Goal: Information Seeking & Learning: Understand process/instructions

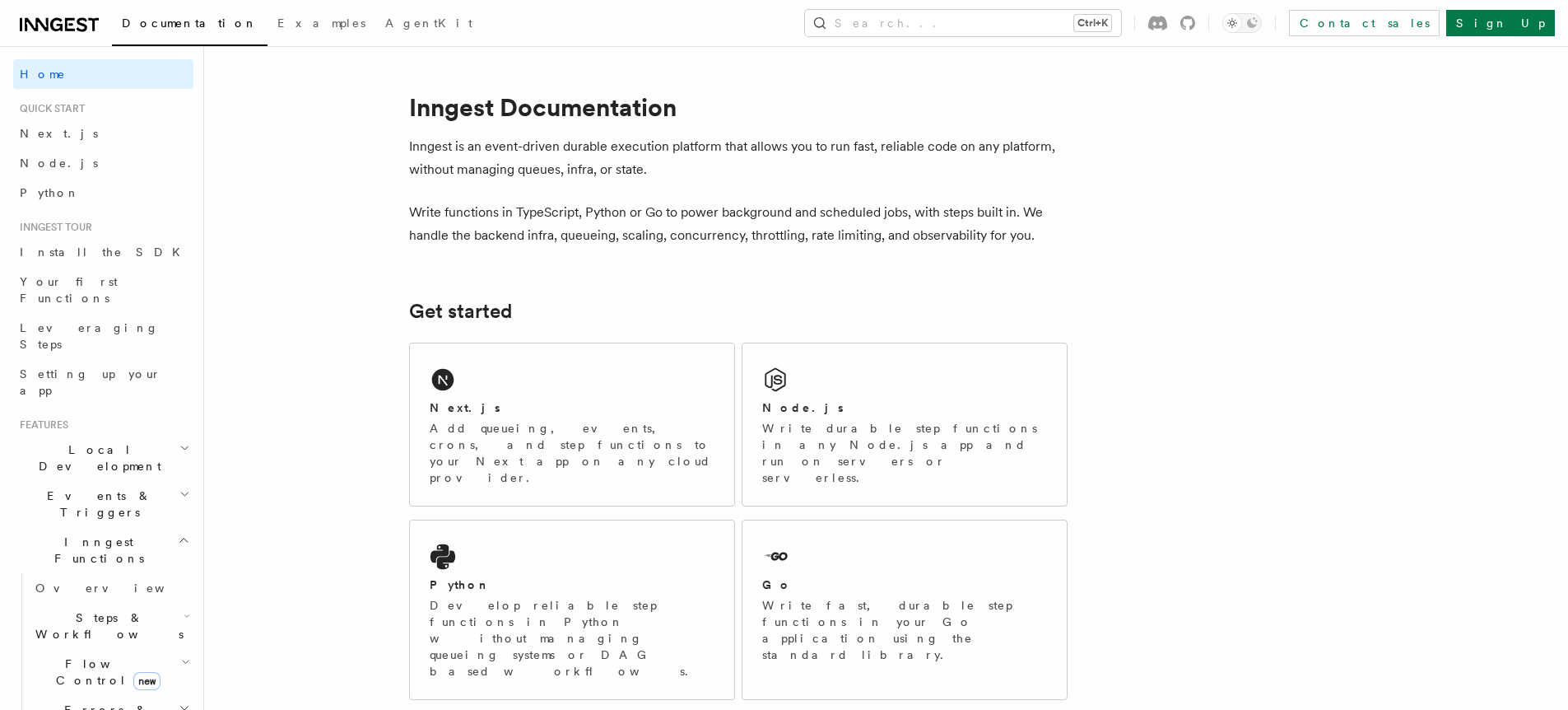
click at [130, 527] on h2 "Inngest Functions" at bounding box center [104, 549] width 180 height 46
click at [179, 442] on icon "button" at bounding box center [184, 448] width 11 height 14
click at [97, 545] on span "Inngest Dev Server" at bounding box center [106, 560] width 141 height 30
click at [87, 545] on span "Inngest Dev Server" at bounding box center [106, 560] width 141 height 30
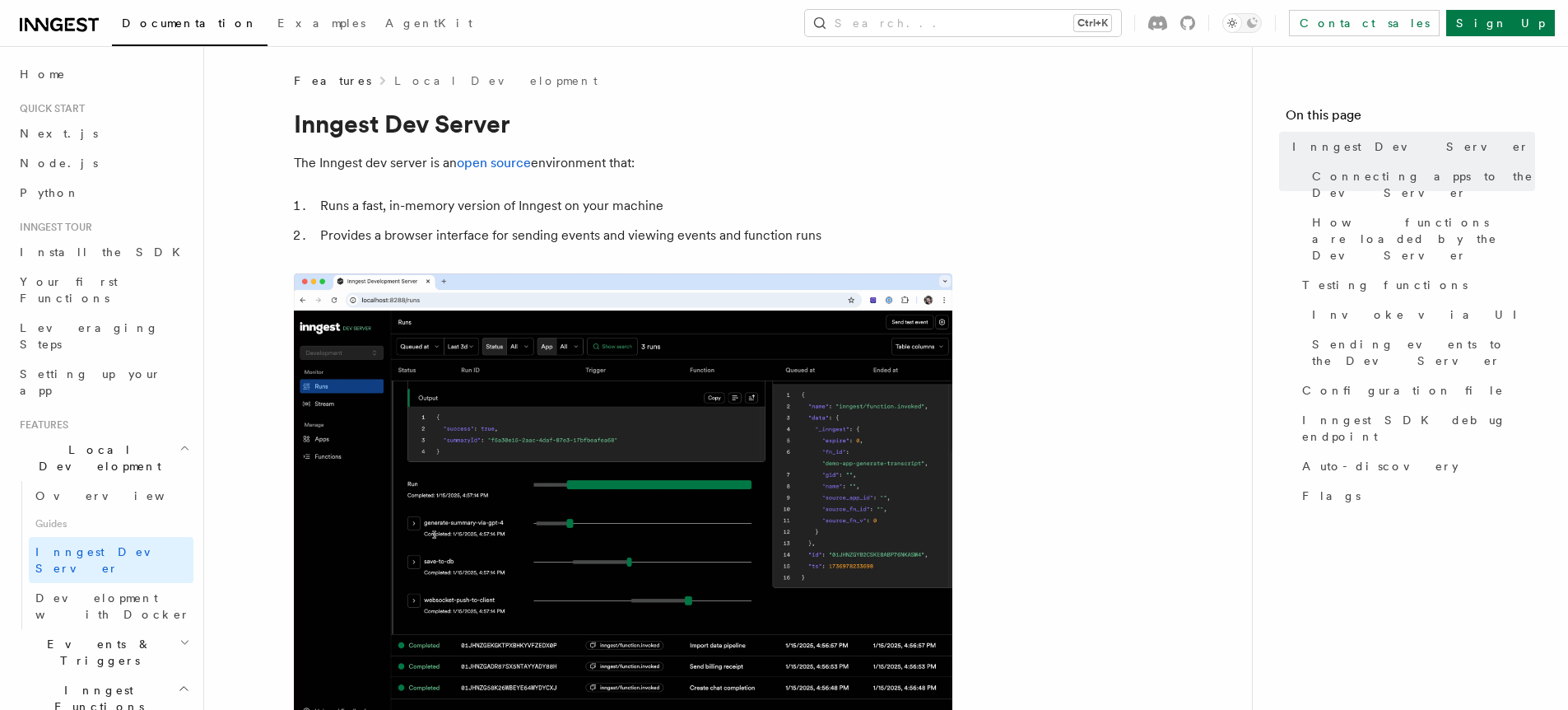
drag, startPoint x: 306, startPoint y: 449, endPoint x: 487, endPoint y: 445, distance: 181.0
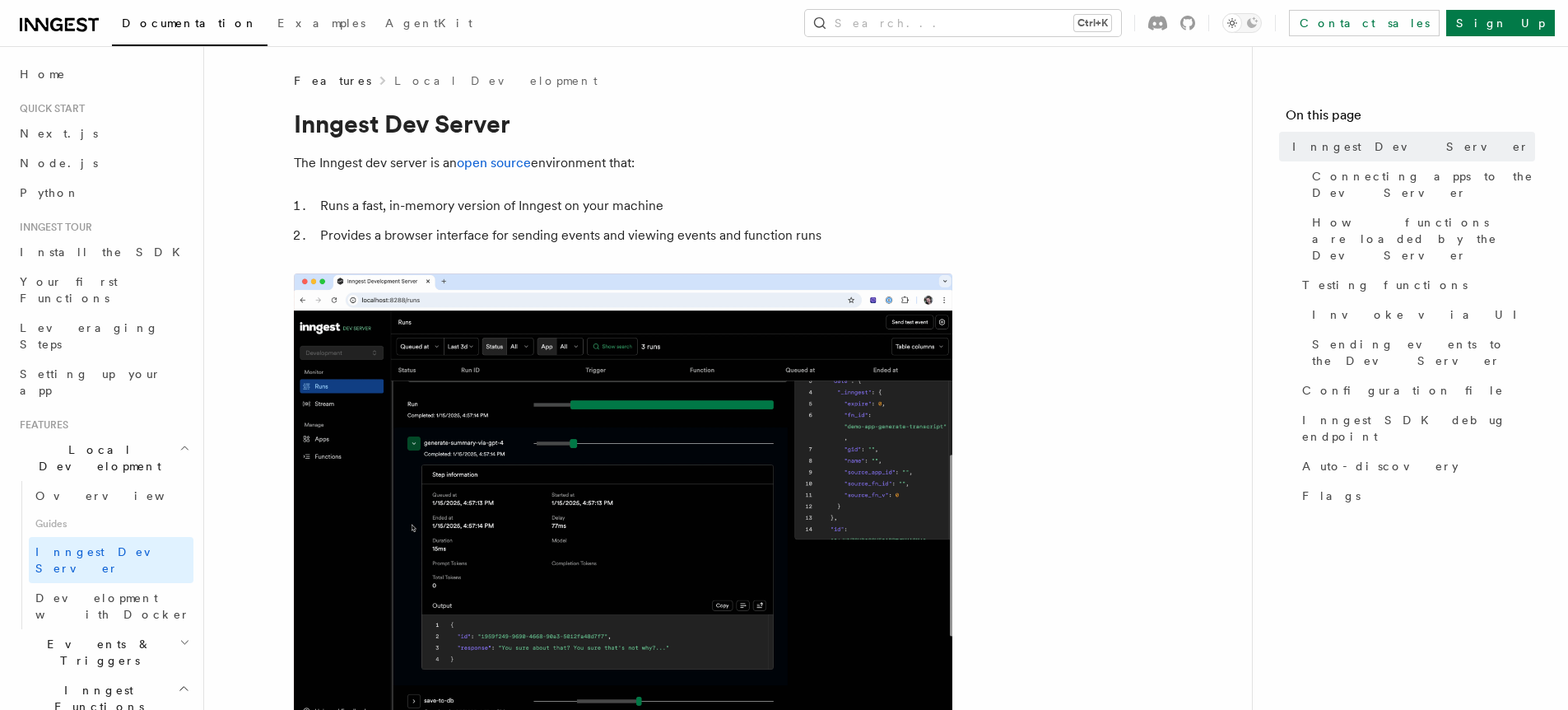
scroll to position [395, 0]
